Goal: Task Accomplishment & Management: Manage account settings

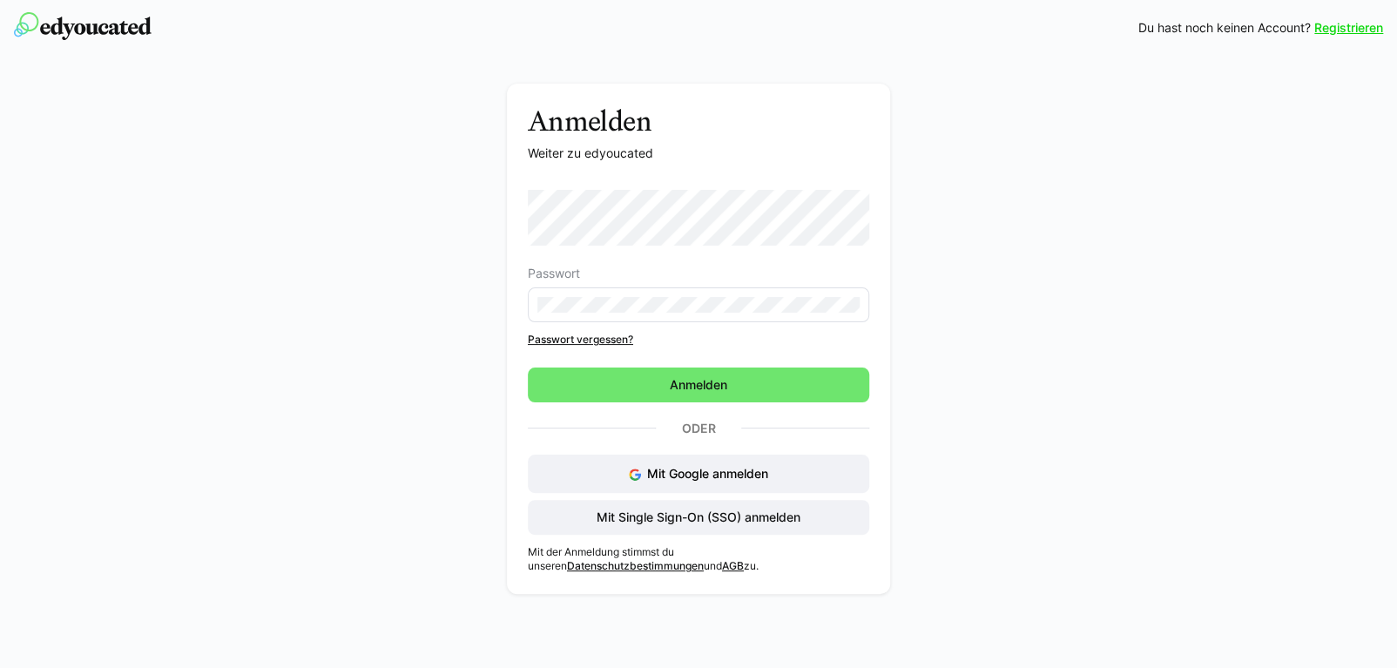
click at [599, 337] on link "Passwort vergessen?" at bounding box center [698, 340] width 341 height 14
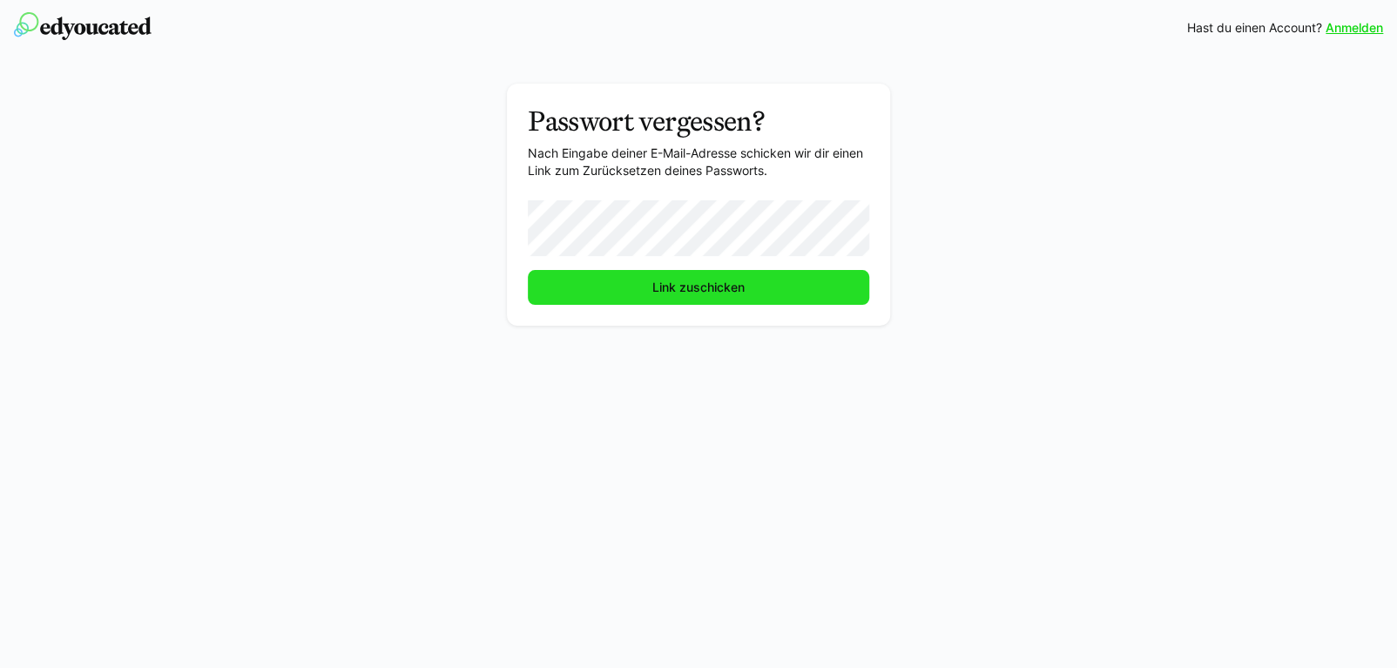
click at [725, 295] on span "Link zuschicken" at bounding box center [699, 287] width 98 height 17
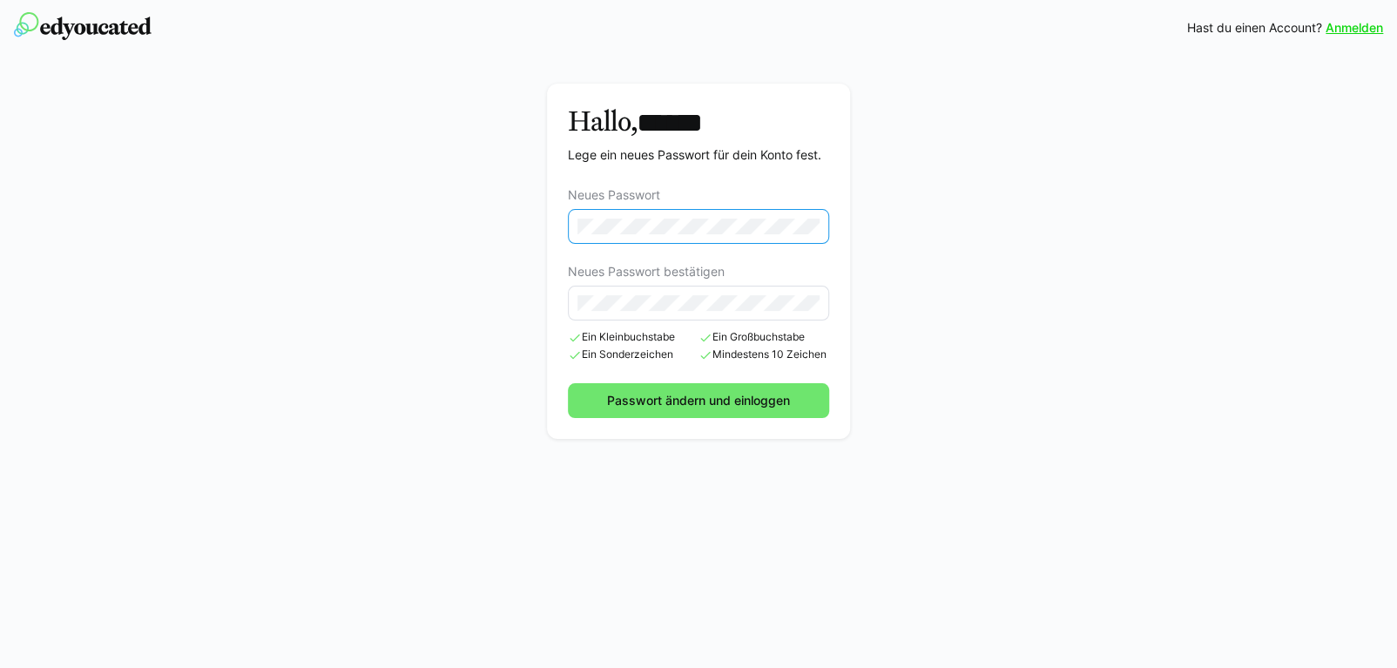
click at [655, 286] on eds-input at bounding box center [699, 303] width 262 height 35
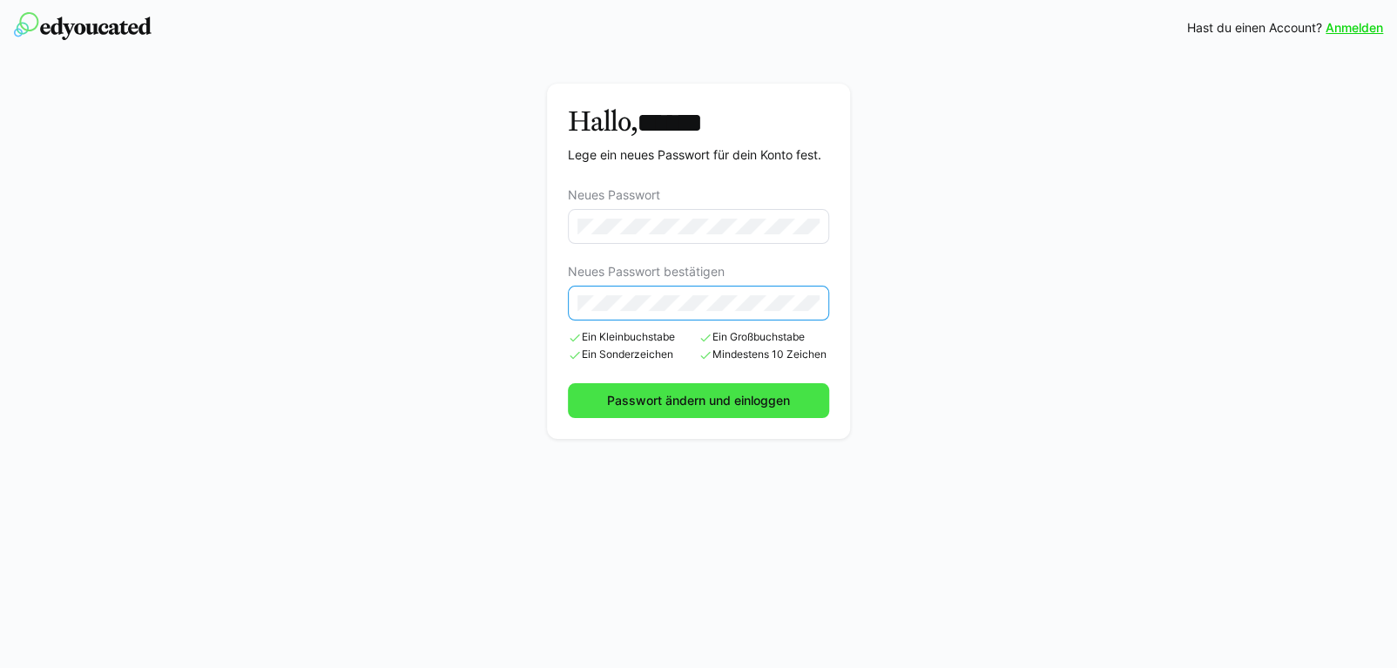
click at [690, 399] on form "Neues Passwort Neues Passwort bestätigen Ein Kleinbuchstabe Ein Sonderzeichen E…" at bounding box center [699, 303] width 262 height 230
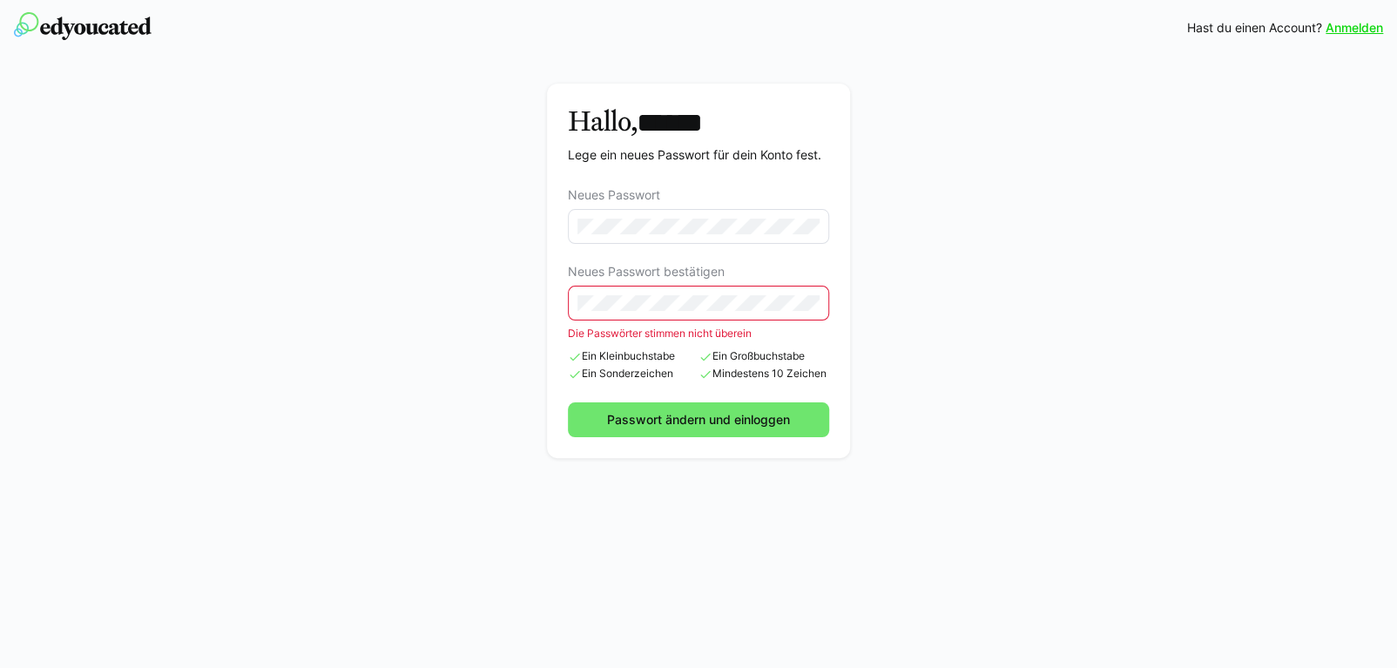
click at [685, 291] on eds-input at bounding box center [699, 303] width 262 height 35
click at [542, 225] on div "Hallo, ****** Lege ein neues Passwort für dein Konto fest. Neues Passwort Neues…" at bounding box center [698, 275] width 981 height 383
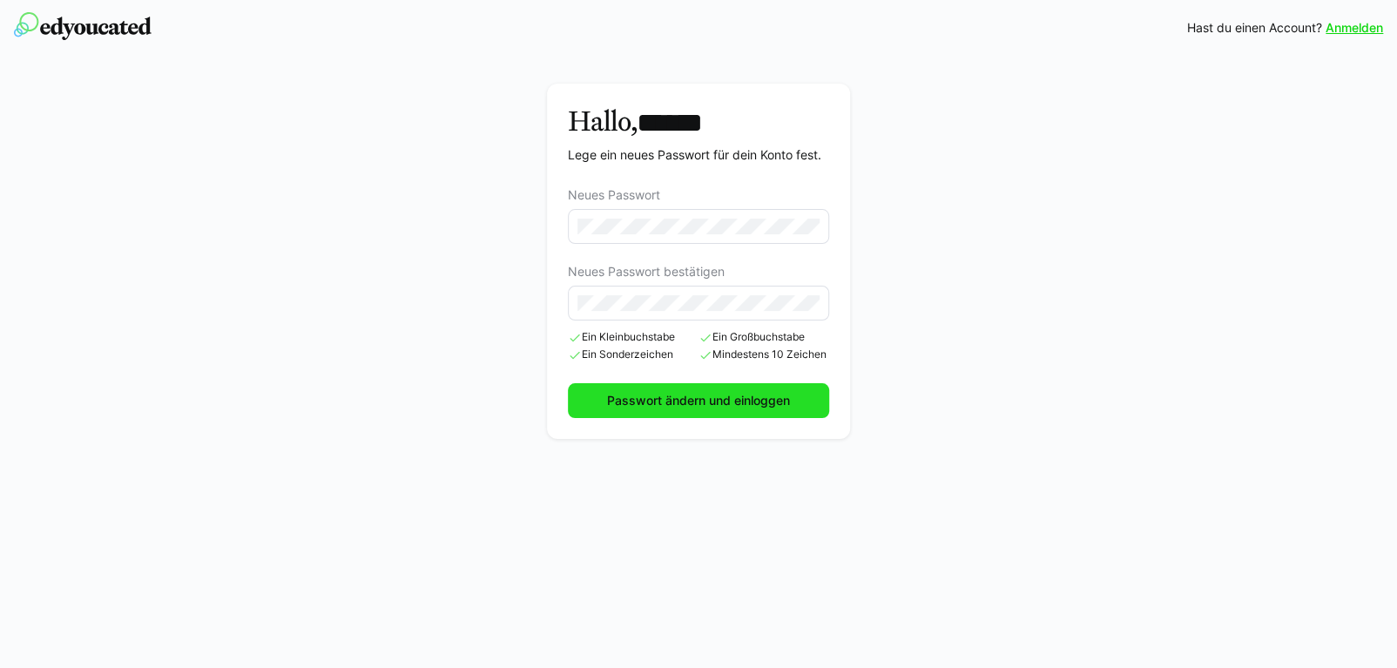
click at [692, 402] on span "Passwort ändern und einloggen" at bounding box center [698, 400] width 188 height 17
